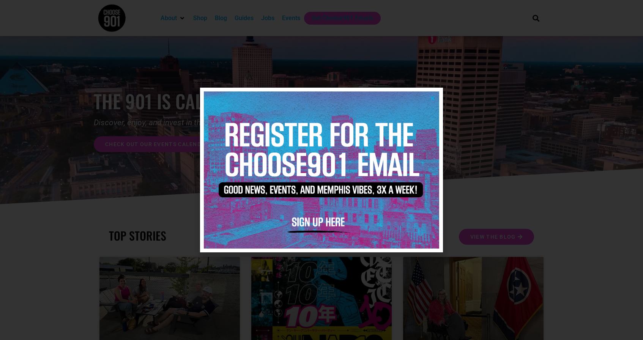
click at [438, 96] on img at bounding box center [321, 169] width 235 height 157
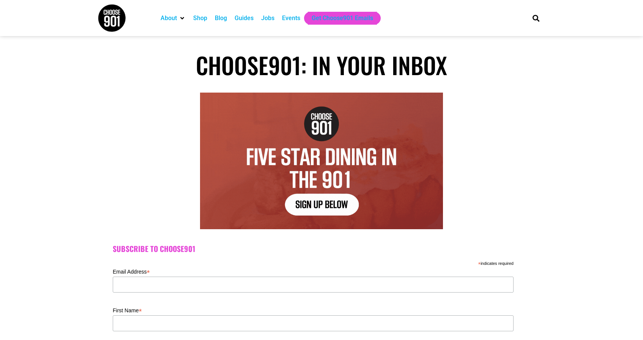
click at [270, 21] on div "Jobs" at bounding box center [267, 18] width 13 height 9
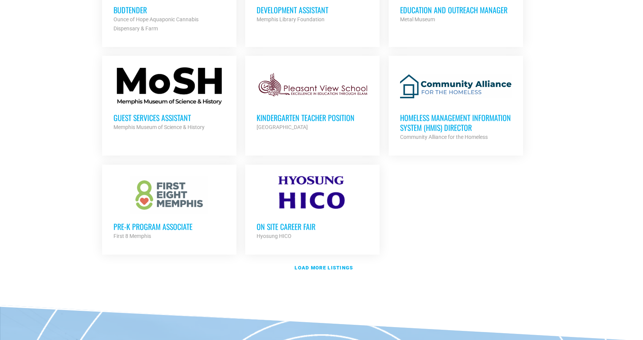
scroll to position [828, 0]
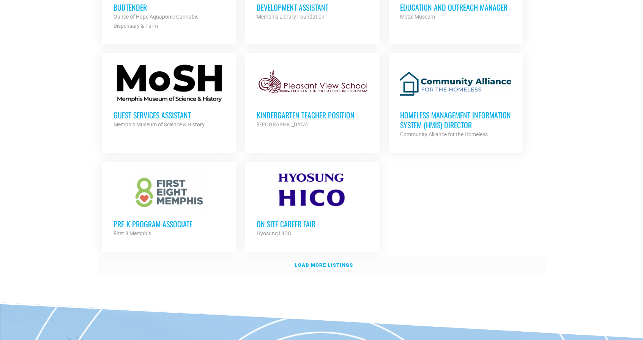
click at [308, 262] on strong "Load more listings" at bounding box center [324, 265] width 58 height 6
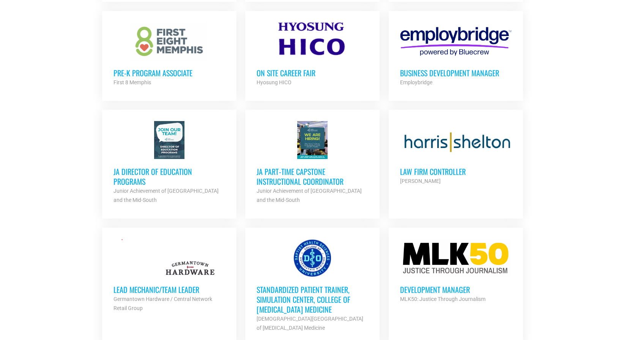
scroll to position [979, 0]
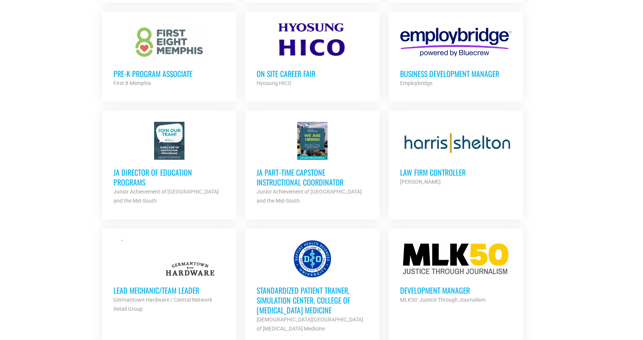
click at [311, 173] on h3 "JA Part‐time Capstone Instructional Coordinator" at bounding box center [313, 177] width 112 height 20
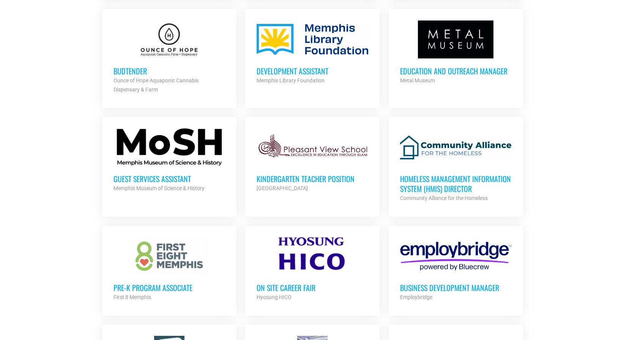
scroll to position [772, 0]
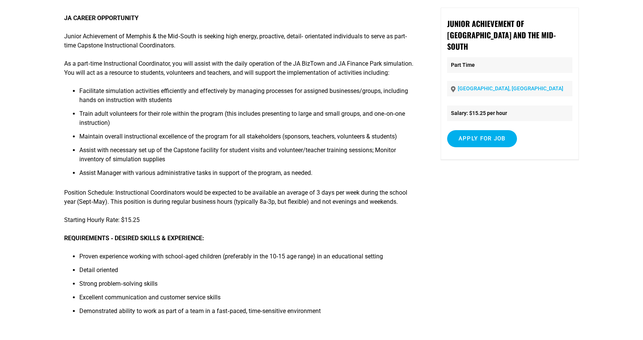
scroll to position [185, 0]
